Goal: Transaction & Acquisition: Purchase product/service

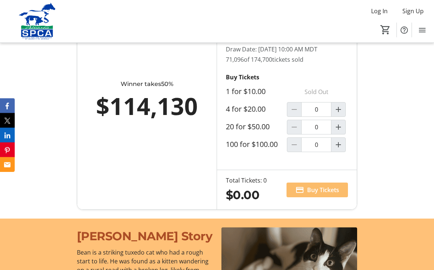
scroll to position [538, 0]
click at [341, 114] on mat-icon "Increment by one" at bounding box center [338, 109] width 9 height 9
type input "1"
click at [320, 194] on span "Buy Tickets" at bounding box center [323, 190] width 32 height 9
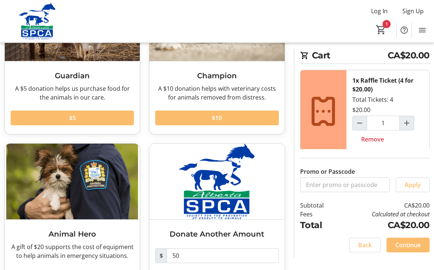
scroll to position [99, 0]
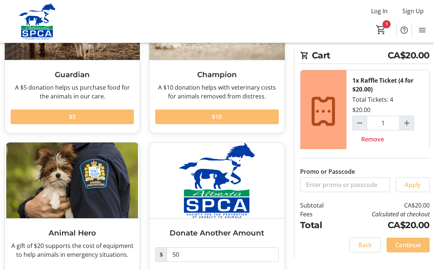
click at [412, 249] on span "Continue" at bounding box center [407, 245] width 25 height 9
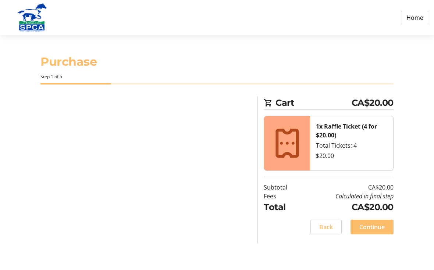
select select "CA"
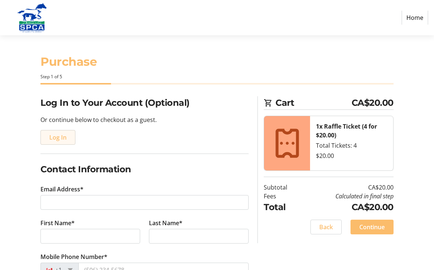
click at [63, 137] on span "Log In" at bounding box center [57, 137] width 17 height 9
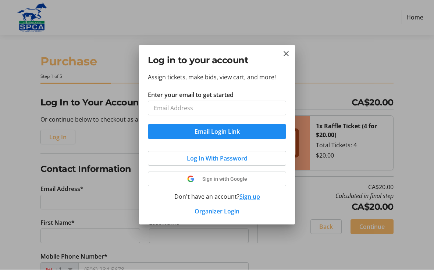
click at [178, 103] on input "Enter your email to get started" at bounding box center [217, 108] width 138 height 15
click at [289, 55] on button "Close" at bounding box center [286, 54] width 9 height 9
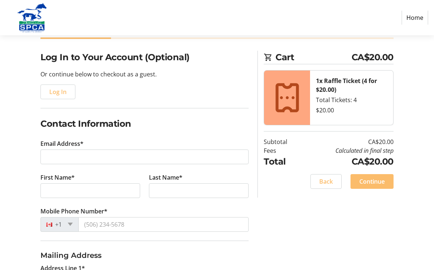
scroll to position [45, 0]
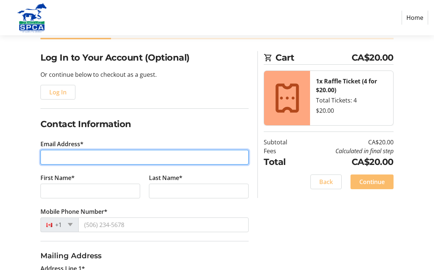
click at [67, 157] on input "Email Address*" at bounding box center [144, 157] width 208 height 15
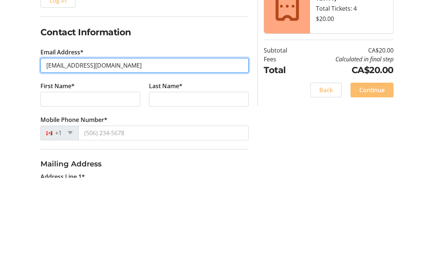
type input "[EMAIL_ADDRESS][DOMAIN_NAME]"
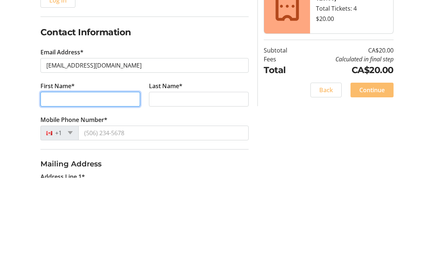
click at [71, 184] on input "First Name*" at bounding box center [90, 191] width 100 height 15
type input "[PERSON_NAME]"
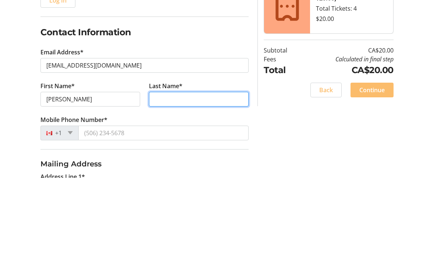
click at [161, 184] on input "Last Name*" at bounding box center [199, 191] width 100 height 15
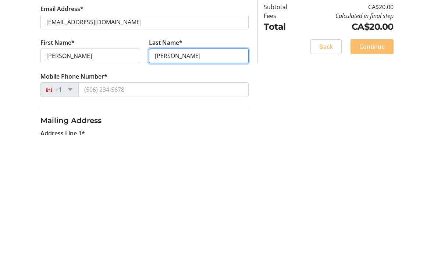
type input "[PERSON_NAME]"
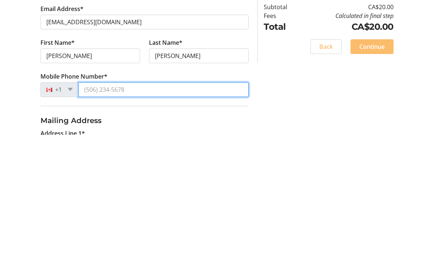
click at [92, 218] on input "Mobile Phone Number*" at bounding box center [163, 225] width 170 height 15
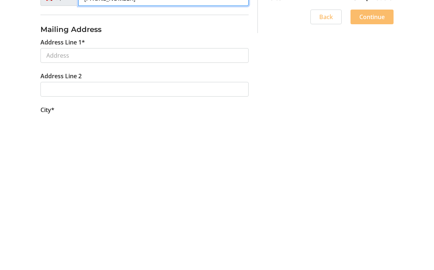
scroll to position [143, 0]
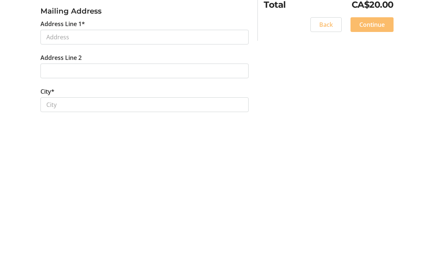
type input "[PHONE_NUMBER]"
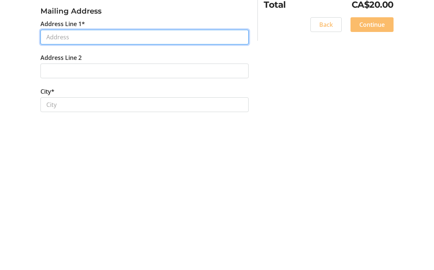
click at [58, 177] on input "Address Line 1*" at bounding box center [144, 184] width 208 height 15
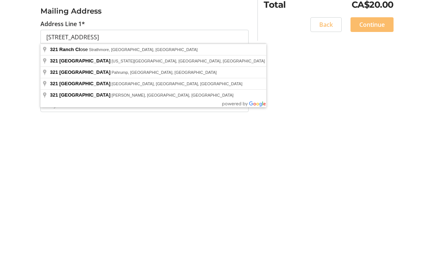
scroll to position [282, 0]
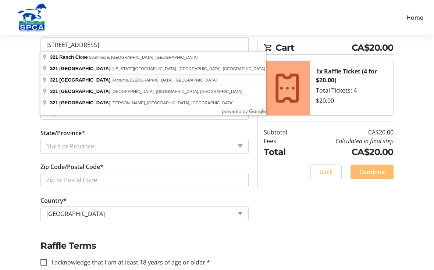
type input "[STREET_ADDRESS]"
type input "Strathmore"
select select "AB"
type input "T1P 0B4"
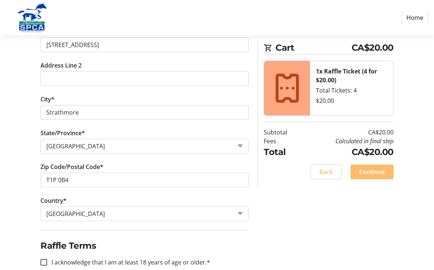
click at [45, 258] on div at bounding box center [44, 263] width 18 height 18
checkbox input "true"
click at [376, 176] on span at bounding box center [371, 172] width 43 height 18
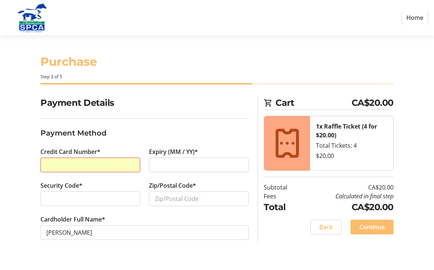
click at [71, 171] on div at bounding box center [90, 165] width 100 height 15
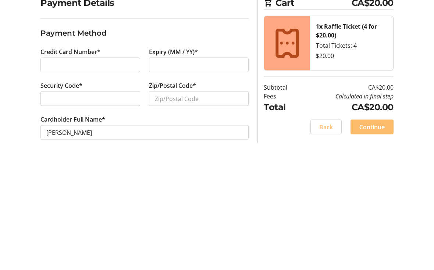
click at [109, 128] on h3 "Payment Method" at bounding box center [144, 133] width 208 height 11
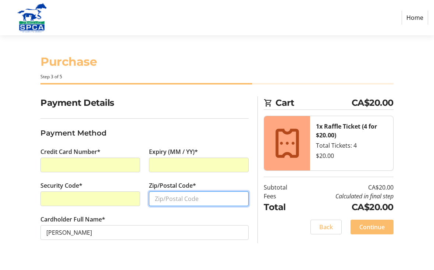
click at [165, 199] on input "Zip/Postal Code*" at bounding box center [199, 199] width 100 height 15
type input "T1P 0B4"
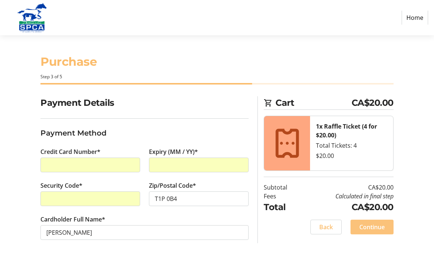
click at [374, 230] on span "Continue" at bounding box center [371, 227] width 25 height 9
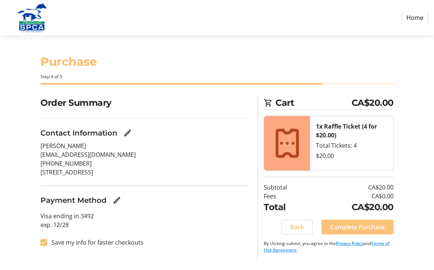
click at [357, 225] on span "Complete Purchase" at bounding box center [357, 227] width 54 height 9
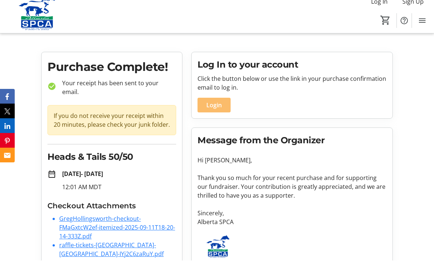
scroll to position [4, 0]
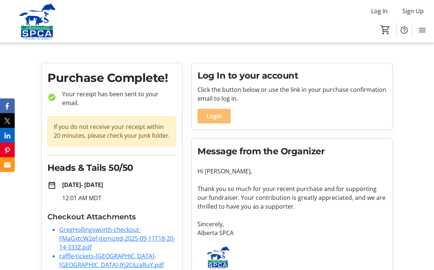
click at [105, 226] on link "GregHollingsworth-checkout-FMaGxtcW2ef-itemized-2025-09-11T18-20-14-333Z.pdf" at bounding box center [117, 239] width 116 height 26
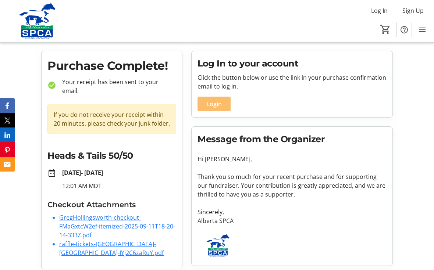
scroll to position [17, 0]
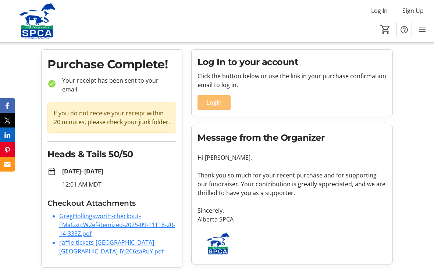
click at [98, 218] on link "GregHollingsworth-checkout-FMaGxtcW2ef-itemized-2025-09-11T18-20-14-333Z.pdf" at bounding box center [117, 225] width 116 height 26
click at [139, 239] on link "raffle-tickets-[GEOGRAPHIC_DATA]-[GEOGRAPHIC_DATA]-IYj2C6zaRuY.pdf" at bounding box center [111, 247] width 104 height 17
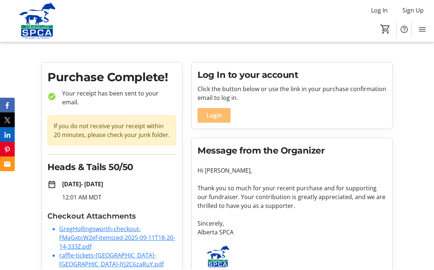
scroll to position [0, 0]
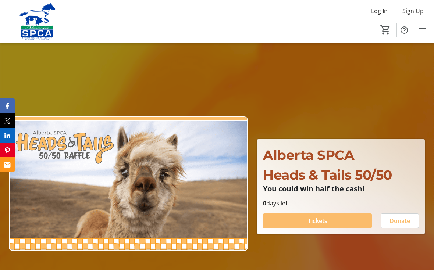
click at [322, 225] on span "Tickets" at bounding box center [317, 221] width 19 height 9
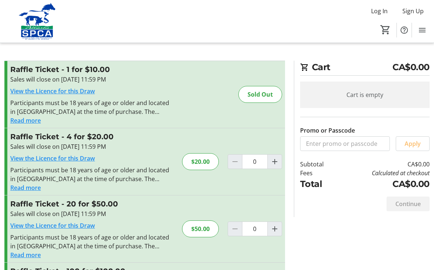
click at [429, 30] on span "Menu" at bounding box center [422, 30] width 15 height 15
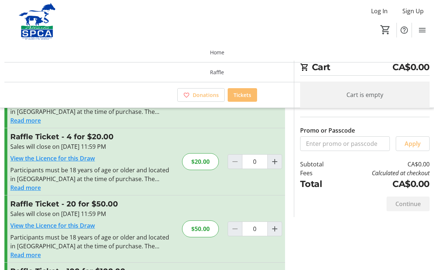
click at [232, 18] on div "Log In Sign Up Home Raffle Donations Tickets 0" at bounding box center [217, 21] width 434 height 43
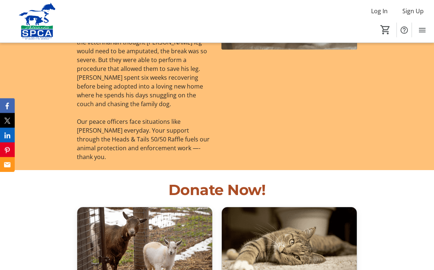
scroll to position [793, 0]
